Goal: Information Seeking & Learning: Learn about a topic

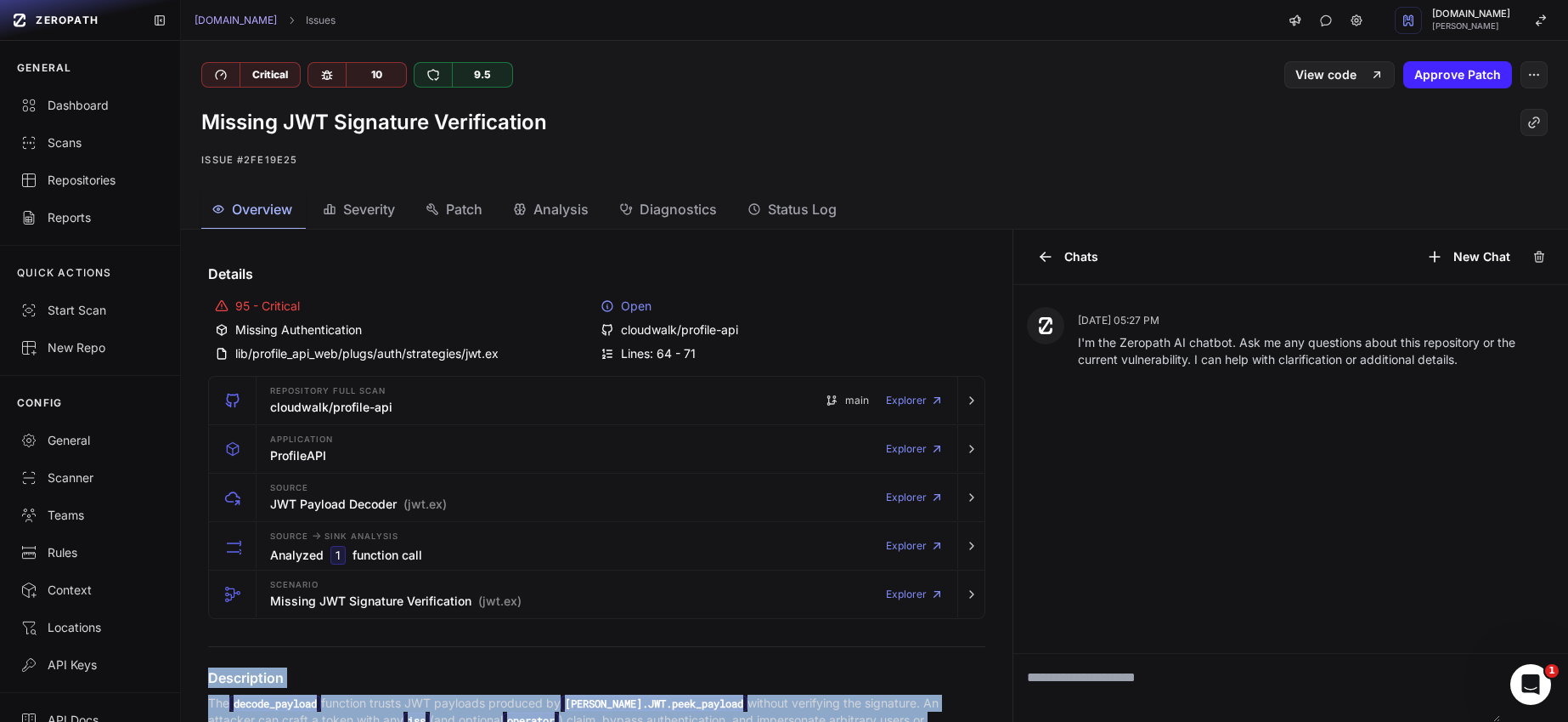
scroll to position [265, 0]
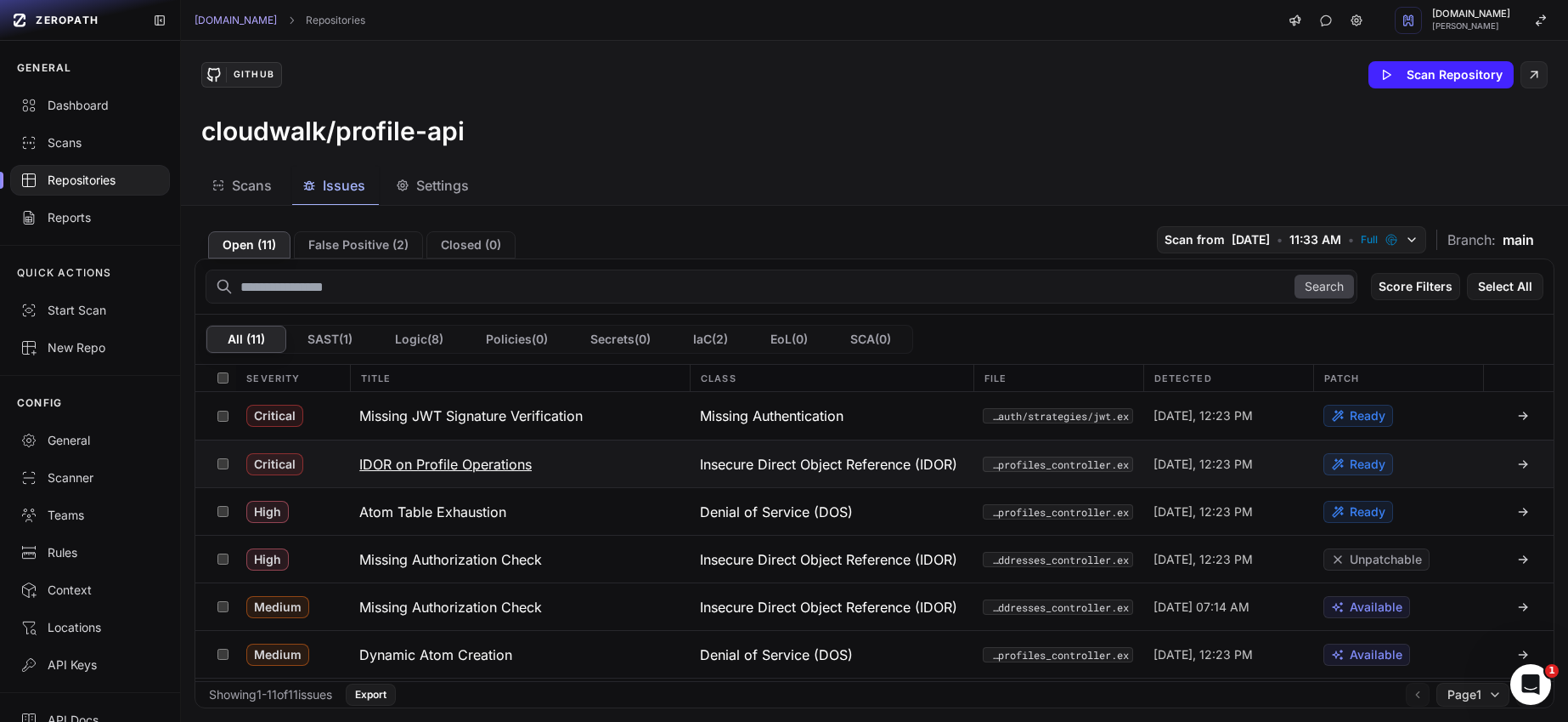
click at [396, 466] on h3 "IDOR on Profile Operations" at bounding box center [446, 464] width 173 height 21
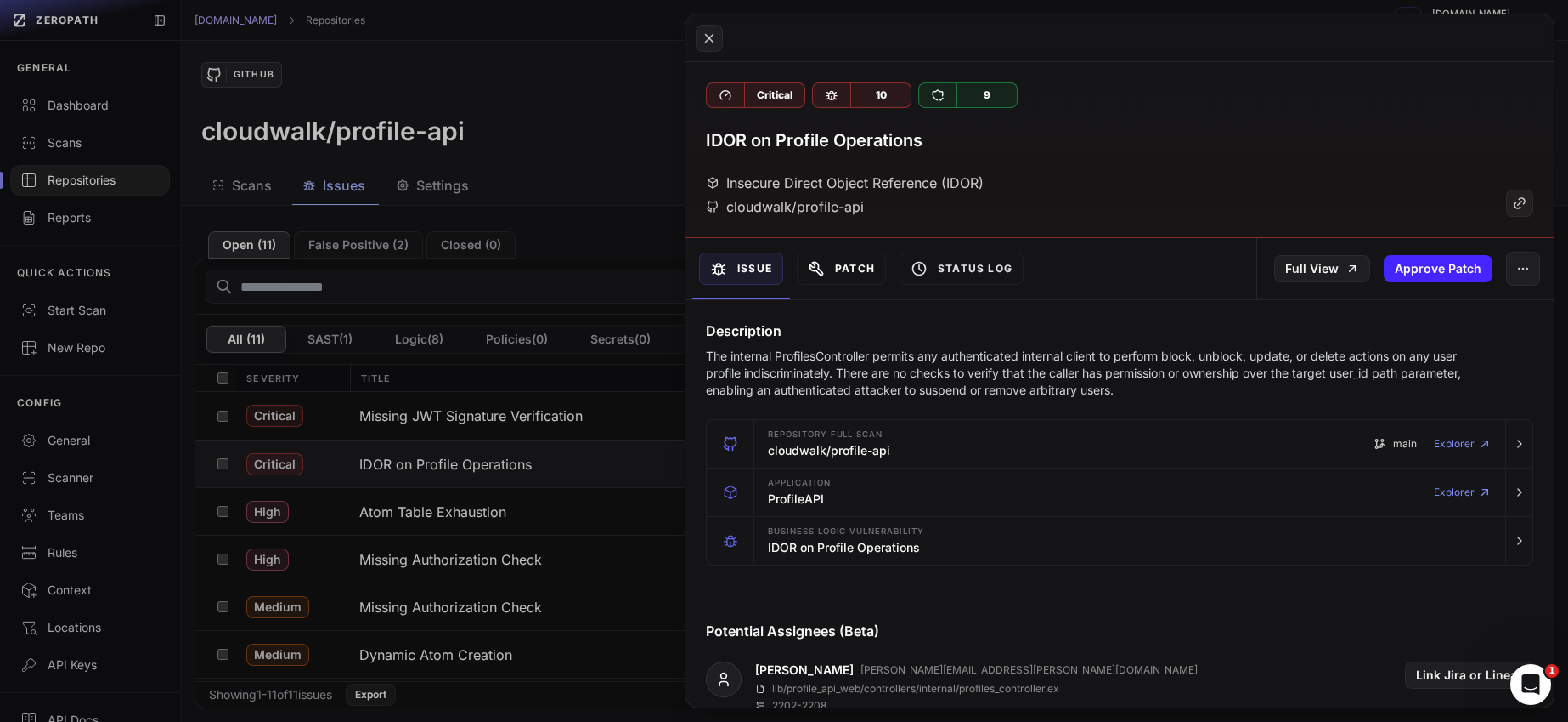
click at [849, 271] on button "Patch" at bounding box center [841, 269] width 89 height 32
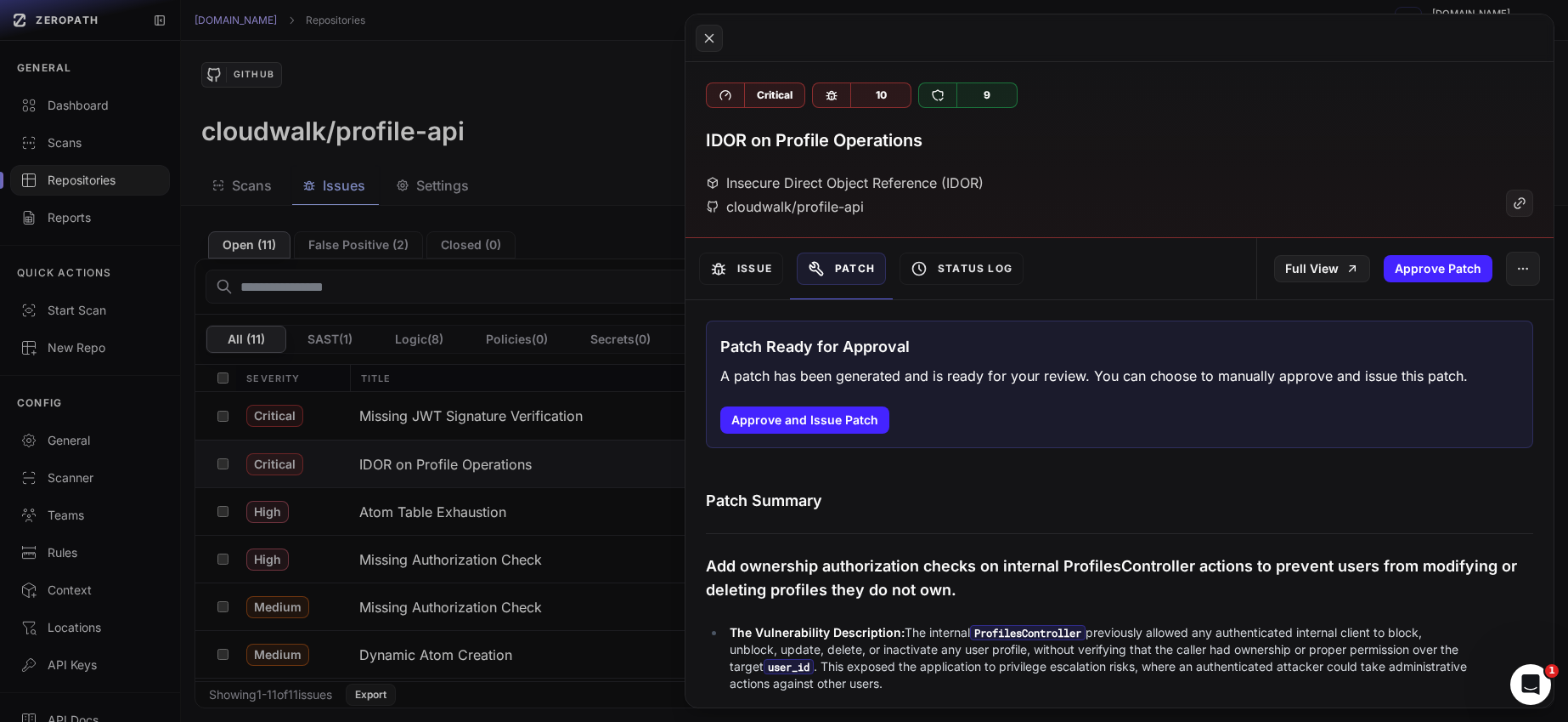
click at [484, 152] on button at bounding box center [784, 361] width 1568 height 722
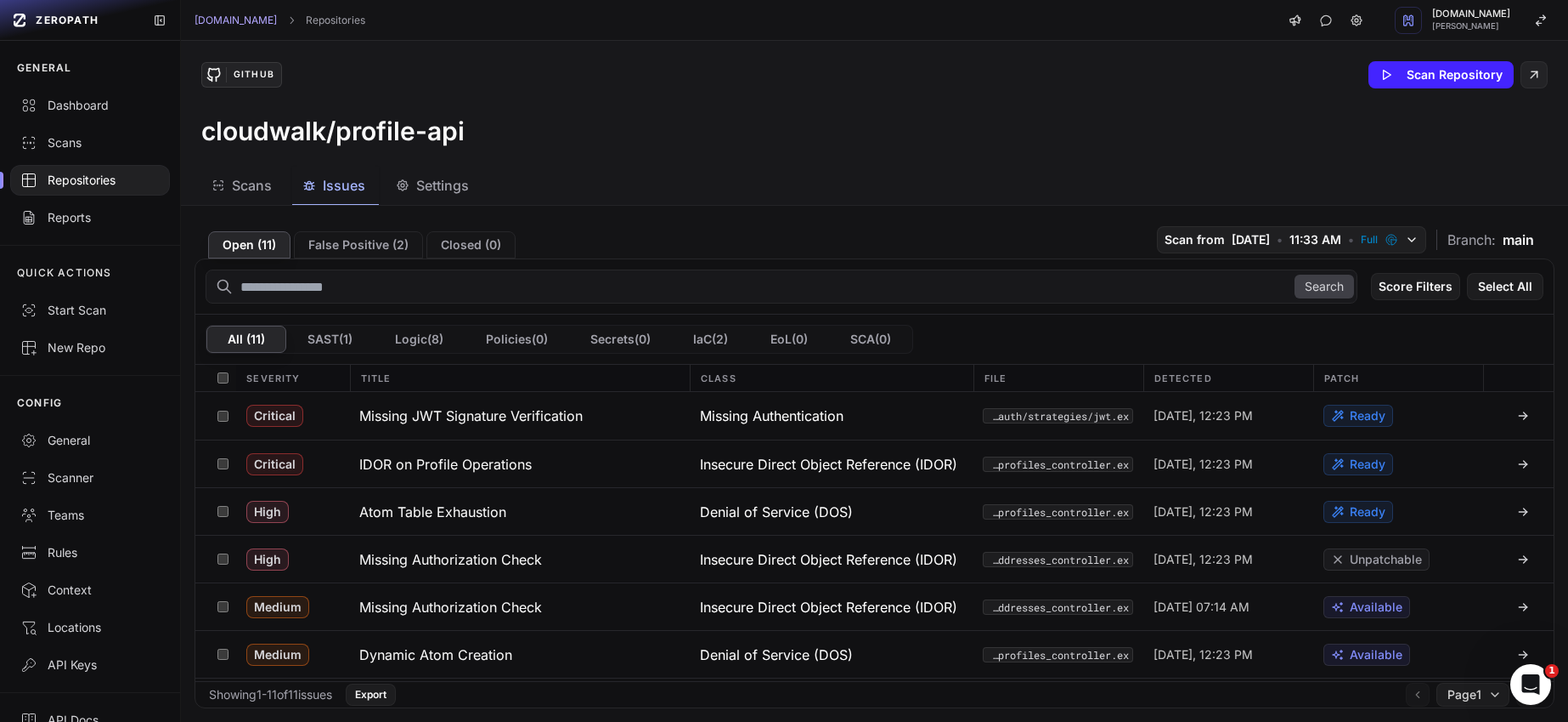
click at [111, 174] on div "Repositories" at bounding box center [90, 180] width 139 height 17
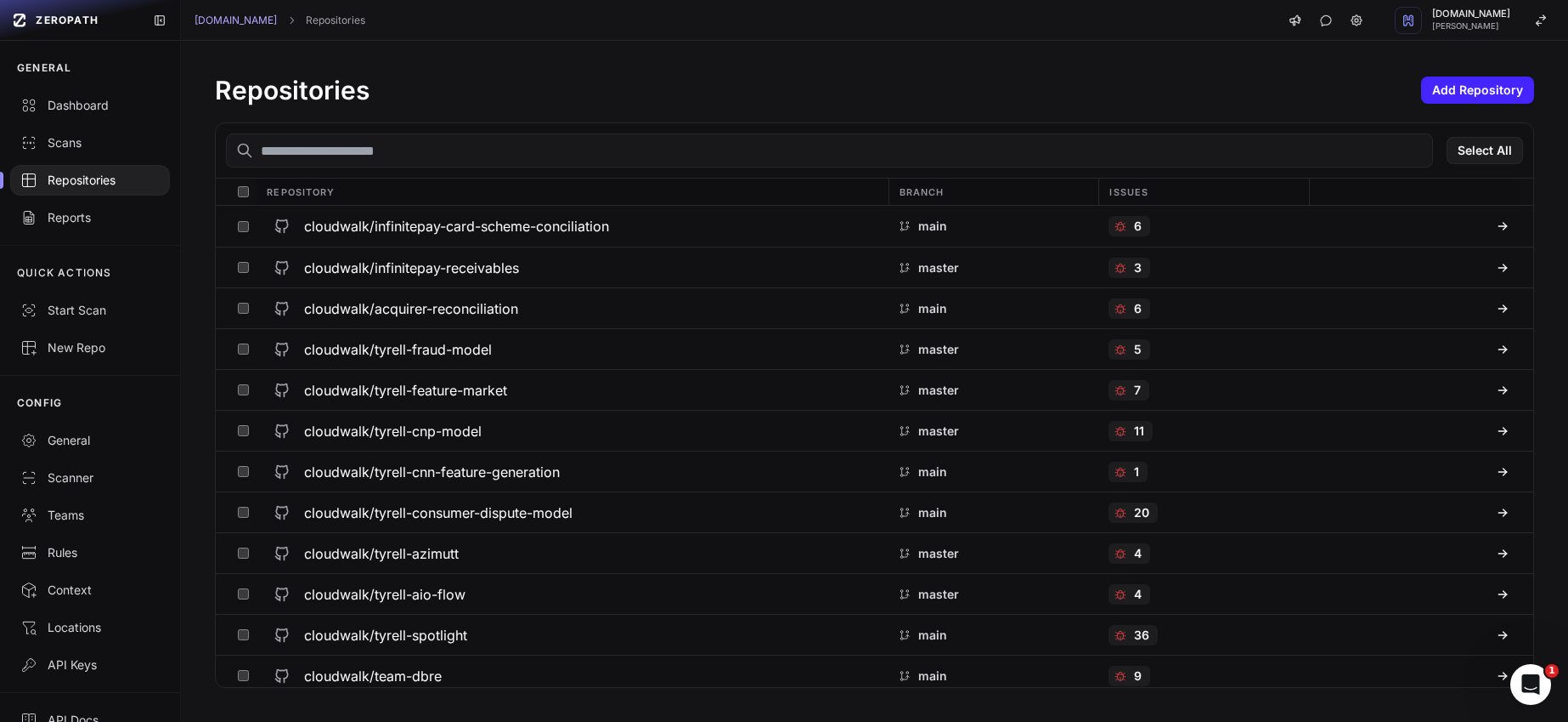
click at [413, 151] on input "text" at bounding box center [830, 150] width 1207 height 34
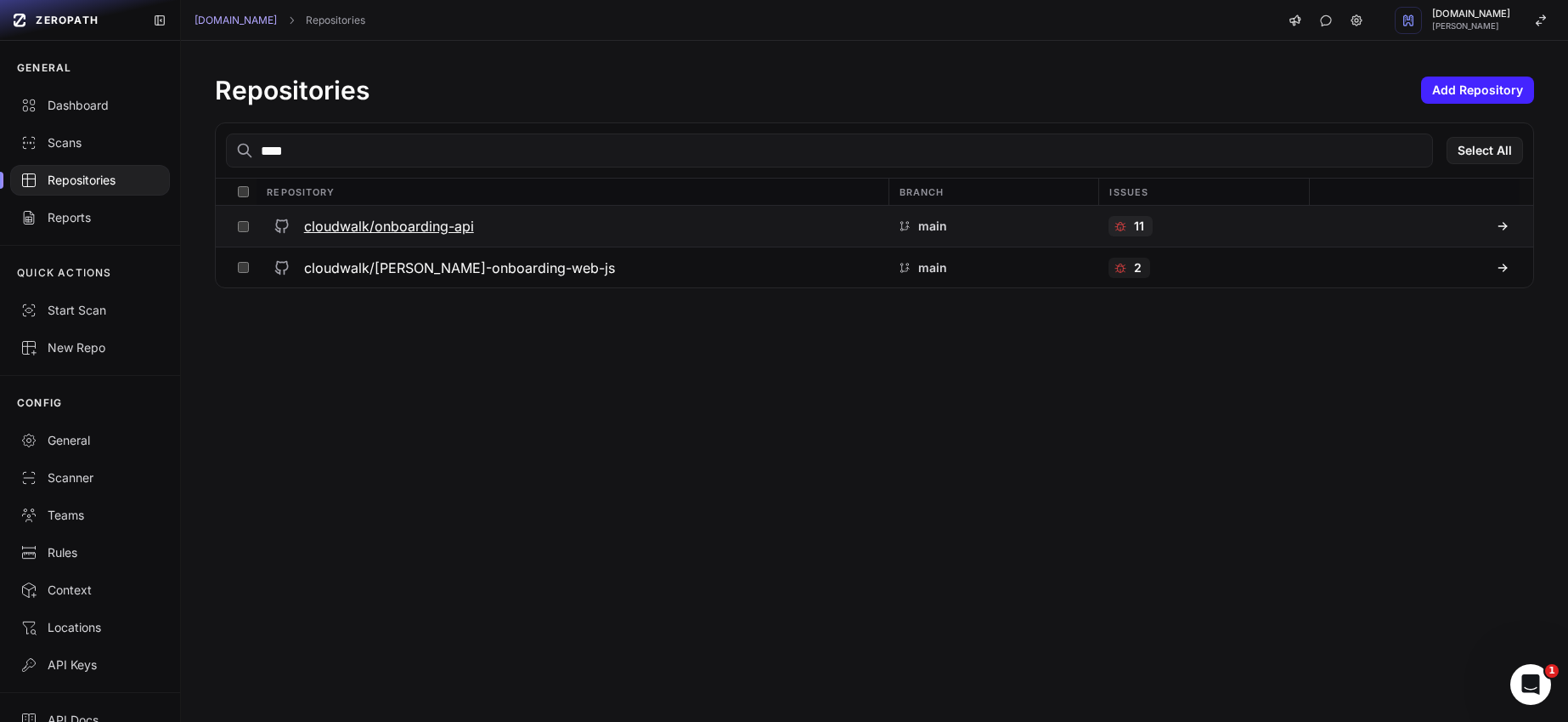
type input "****"
click at [408, 220] on h3 "cloudwalk/onboarding-api" at bounding box center [389, 227] width 170 height 21
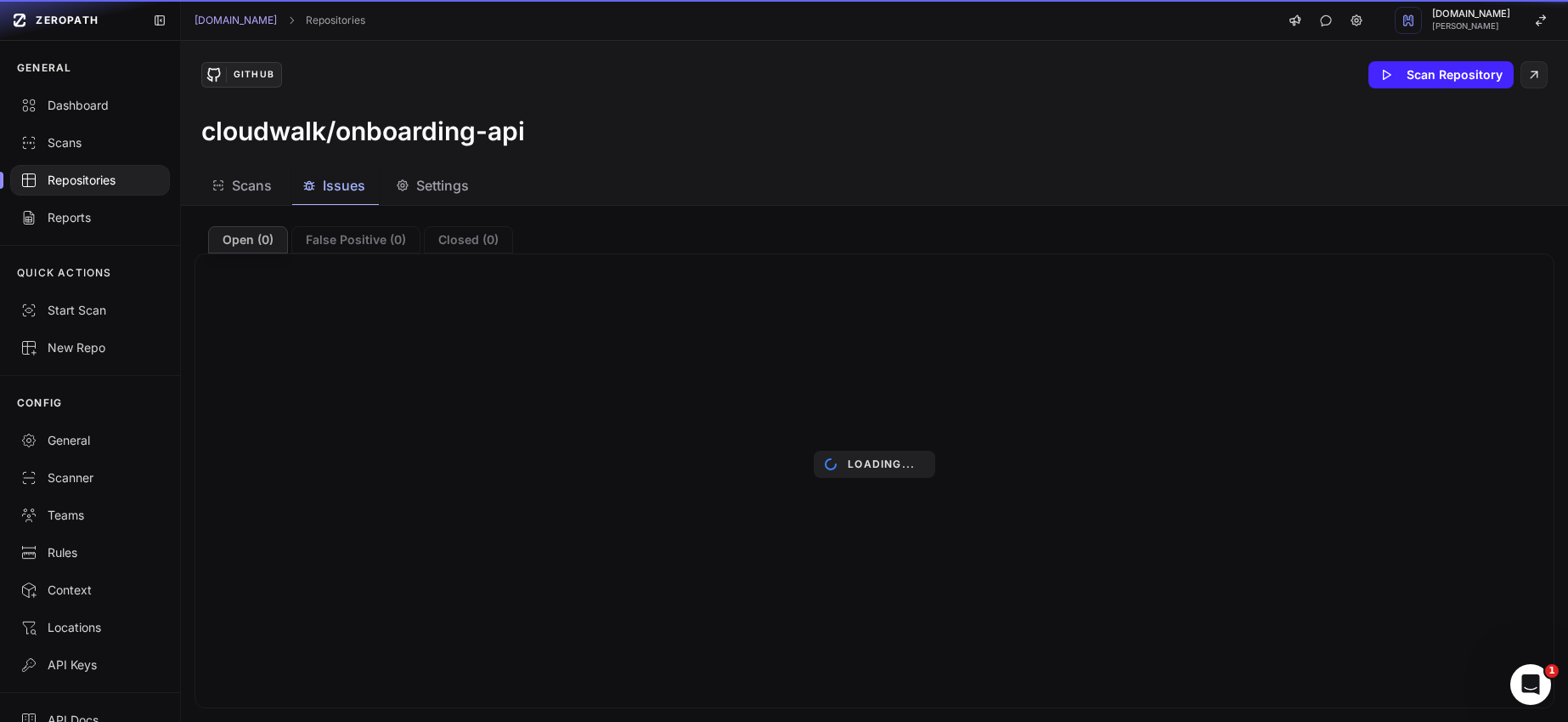
click at [359, 186] on span "Issues" at bounding box center [344, 185] width 42 height 21
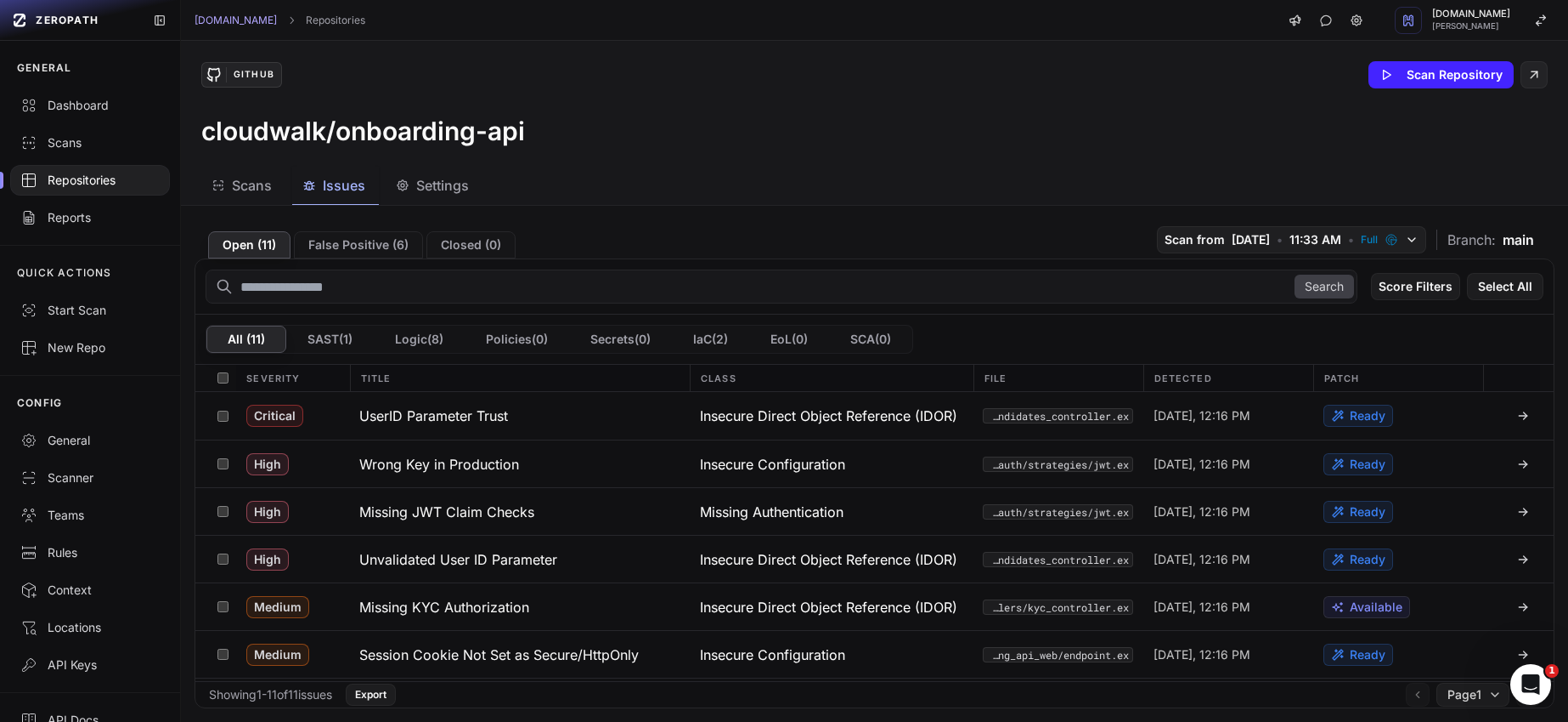
click at [84, 184] on div "Repositories" at bounding box center [90, 180] width 139 height 17
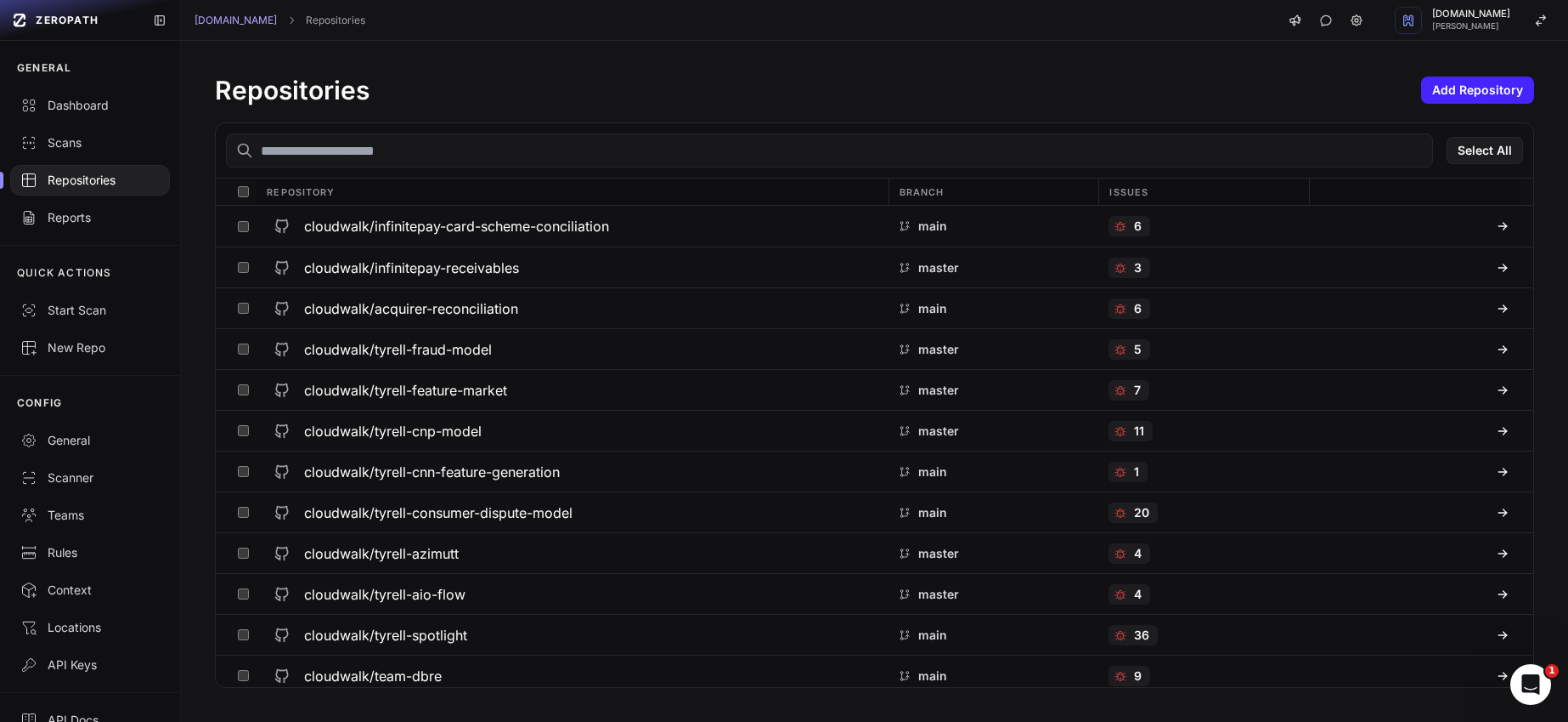
click at [504, 155] on input "text" at bounding box center [830, 150] width 1207 height 34
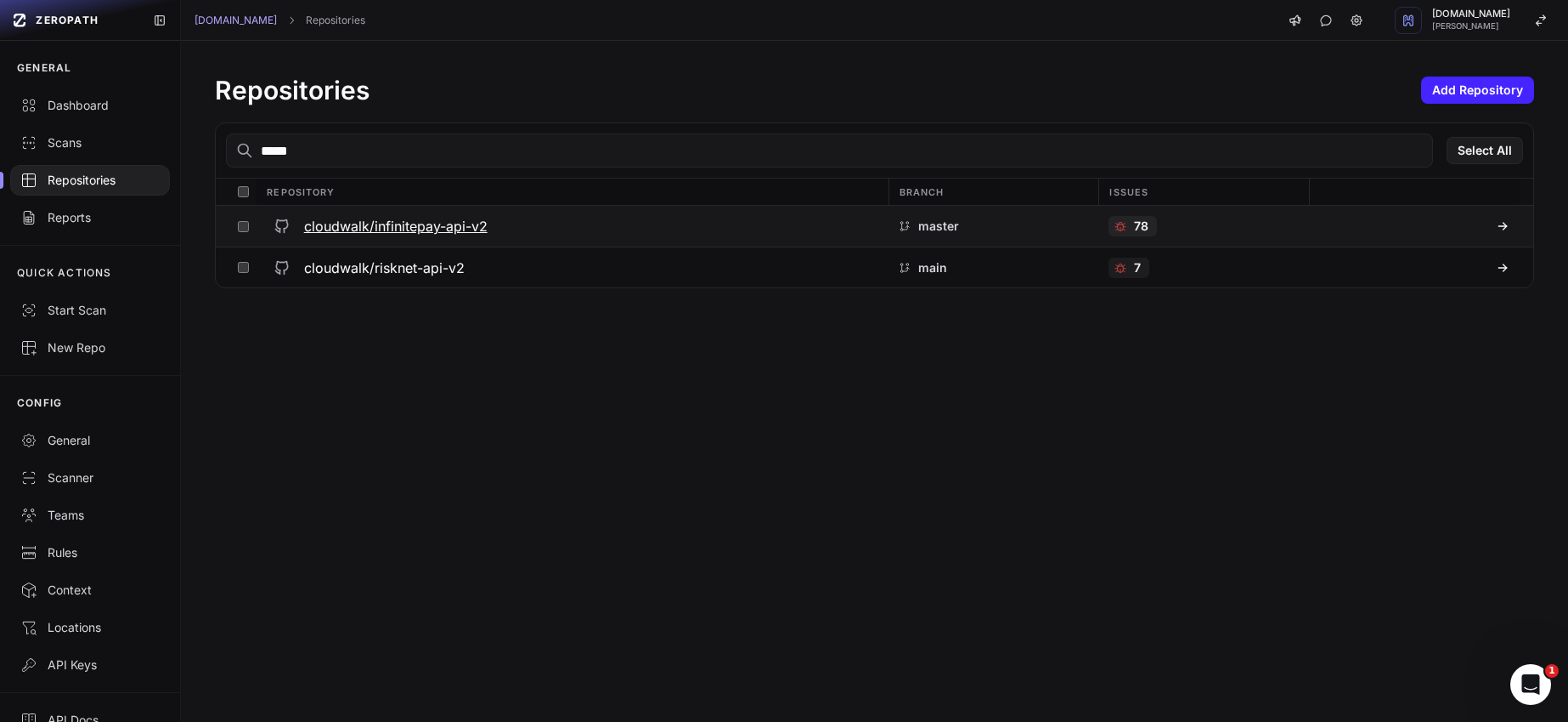
type input "*****"
click at [469, 222] on h3 "cloudwalk/infinitepay-api-v2" at bounding box center [396, 227] width 183 height 21
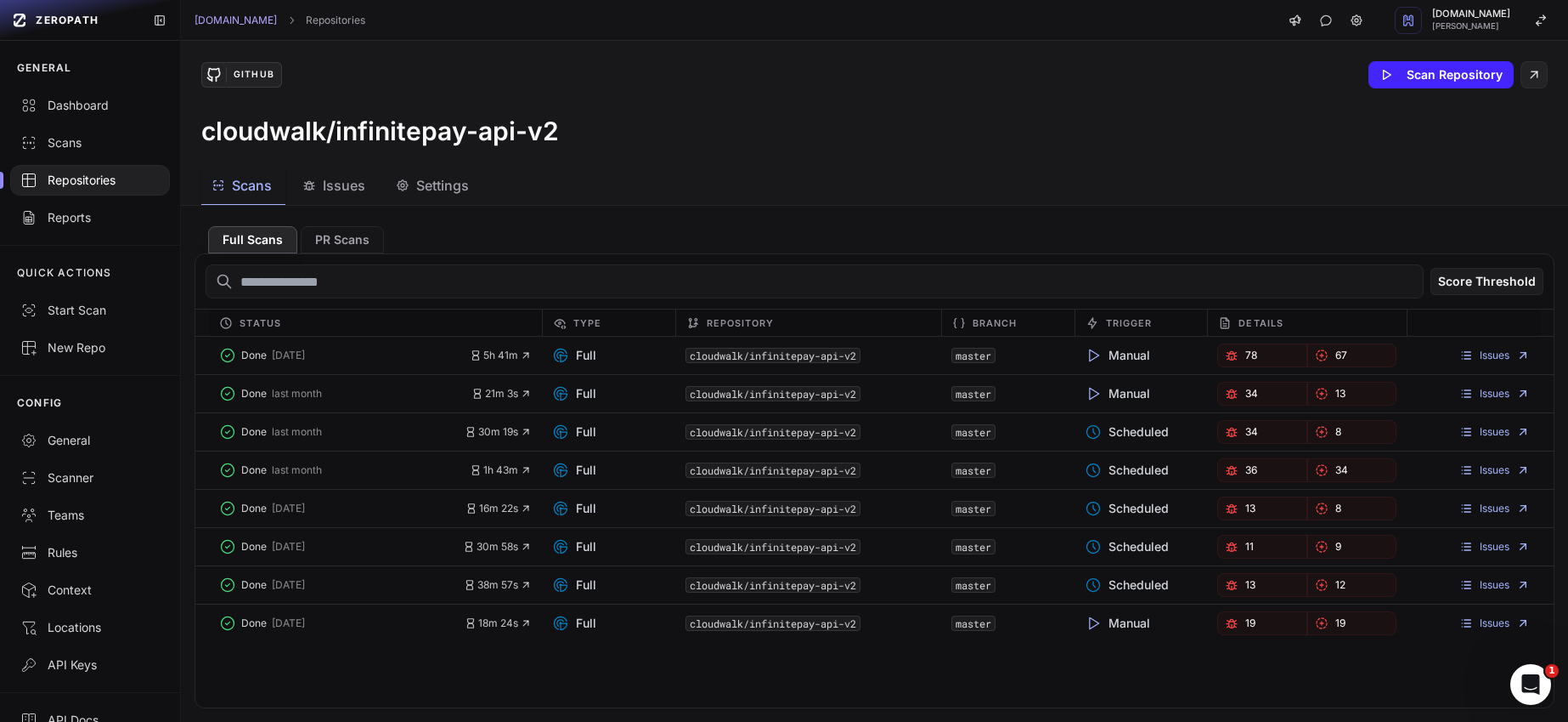
click at [346, 193] on span "Issues" at bounding box center [344, 185] width 42 height 21
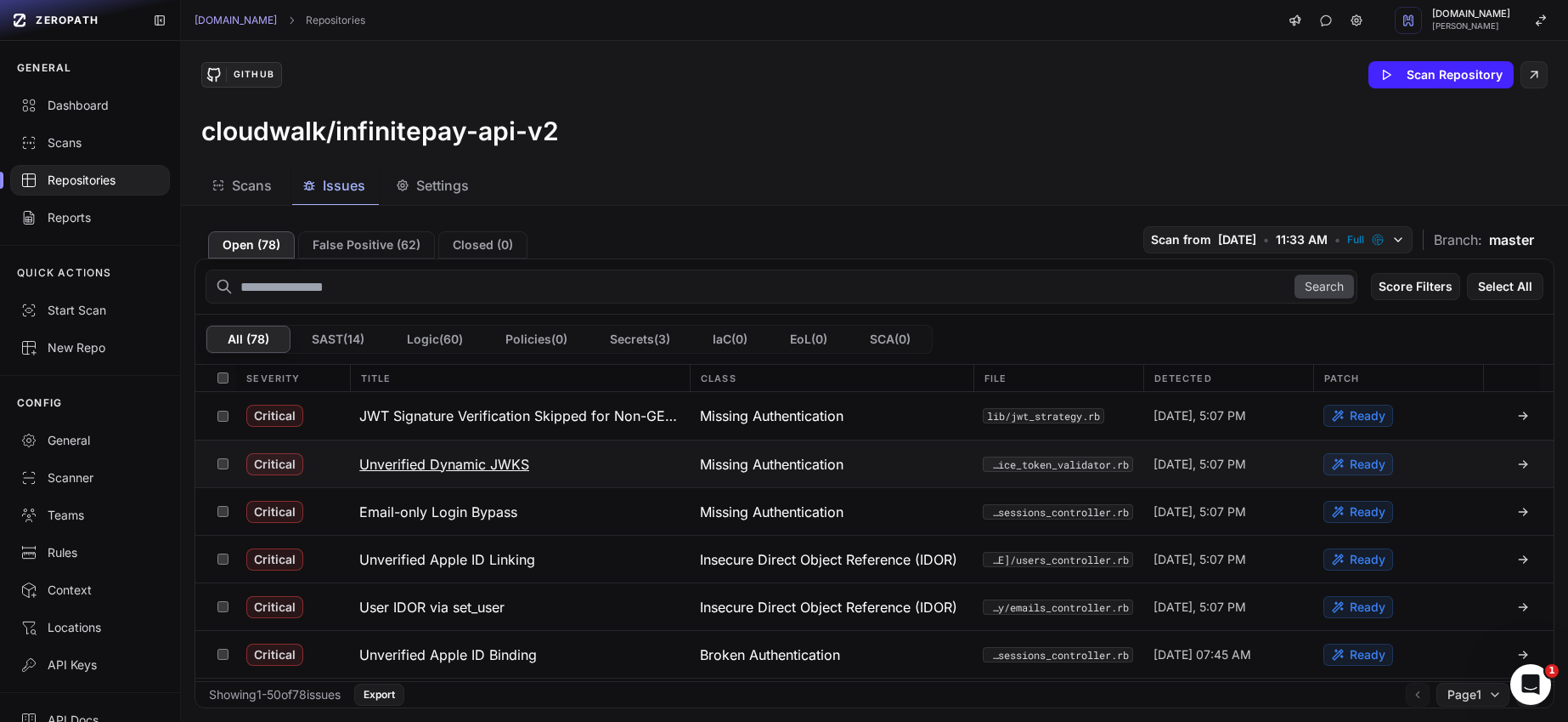
click at [502, 462] on h3 "Unverified Dynamic JWKS" at bounding box center [444, 464] width 170 height 21
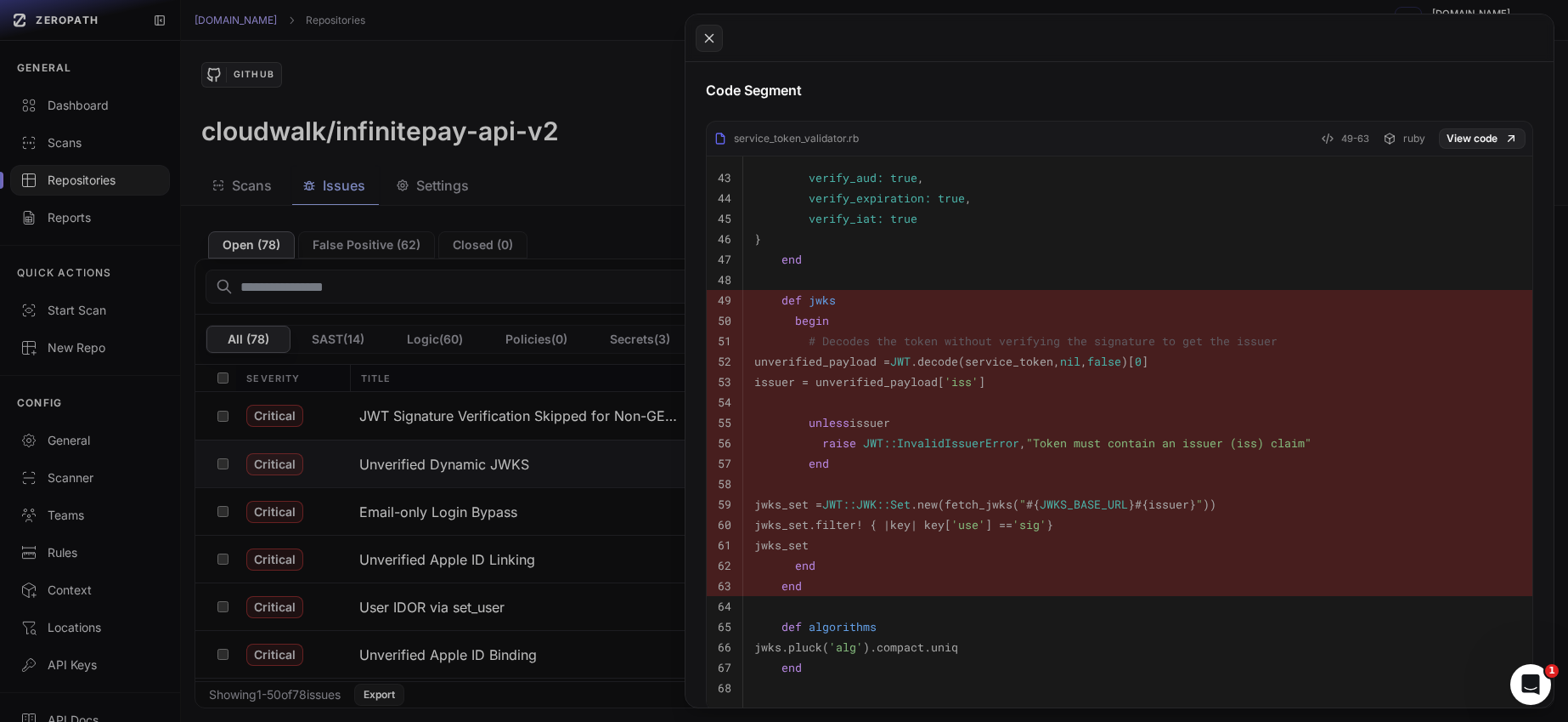
scroll to position [855, 0]
